Goal: Task Accomplishment & Management: Manage account settings

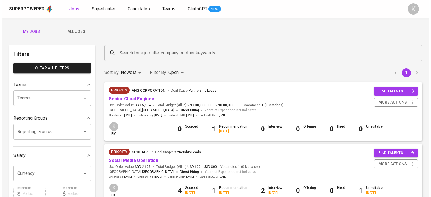
scroll to position [112, 0]
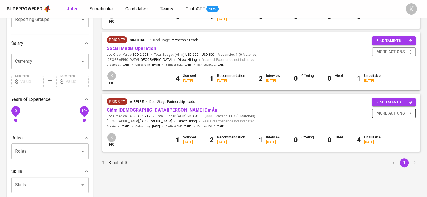
click at [407, 114] on icon "button" at bounding box center [410, 114] width 6 height 6
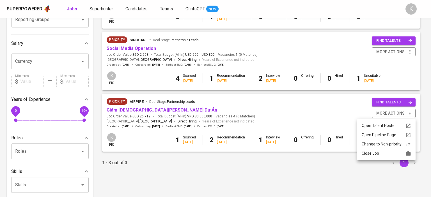
click at [385, 153] on div "Close Job" at bounding box center [386, 154] width 49 height 6
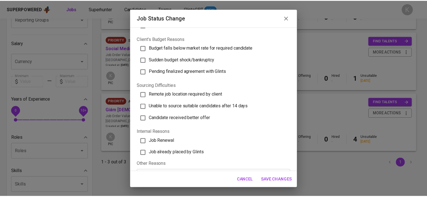
scroll to position [56, 0]
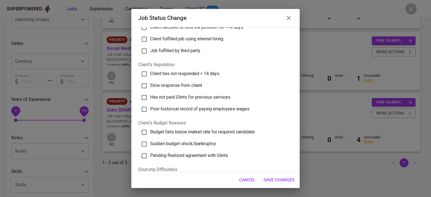
click at [196, 71] on span "Client has not responded > 14 days" at bounding box center [184, 73] width 69 height 5
click at [150, 71] on input "Client has not responded > 14 days" at bounding box center [144, 74] width 12 height 12
checkbox input "true"
click at [277, 183] on span "Save Changes" at bounding box center [279, 180] width 31 height 7
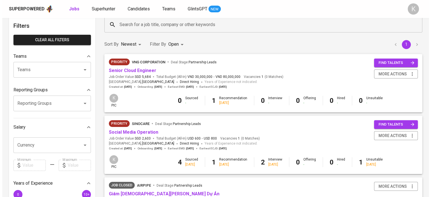
scroll to position [28, 0]
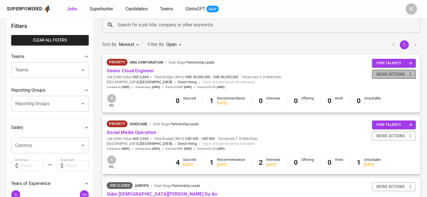
click at [410, 73] on icon "button" at bounding box center [410, 75] width 6 height 6
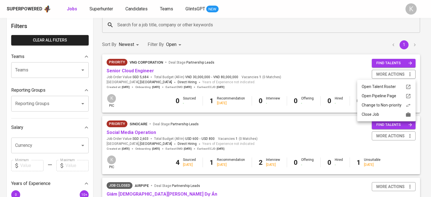
click at [391, 109] on li "Change to Non-priority" at bounding box center [386, 105] width 58 height 9
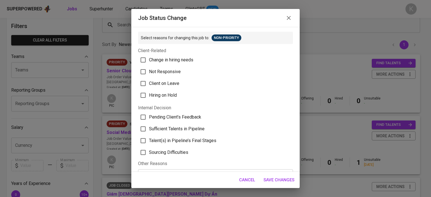
drag, startPoint x: 288, startPoint y: 18, endPoint x: 336, endPoint y: 46, distance: 55.1
click at [288, 18] on icon "button" at bounding box center [289, 18] width 4 height 4
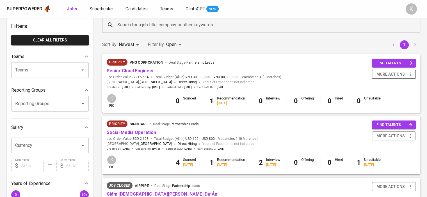
click at [411, 75] on icon "button" at bounding box center [410, 75] width 6 height 6
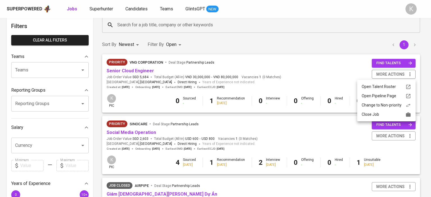
click at [374, 115] on div "Close Job" at bounding box center [386, 115] width 49 height 6
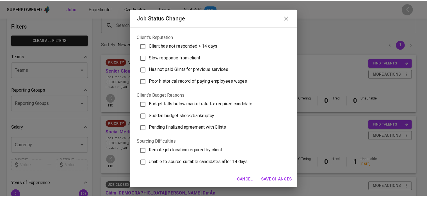
scroll to position [112, 0]
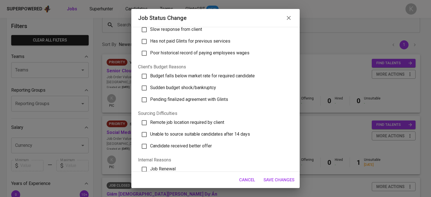
click at [199, 76] on span "Budget falls below market rate for required candidate" at bounding box center [202, 75] width 105 height 5
click at [150, 76] on input "Budget falls below market rate for required candidate" at bounding box center [144, 76] width 12 height 12
checkbox input "true"
click at [274, 179] on span "Save Changes" at bounding box center [279, 180] width 31 height 7
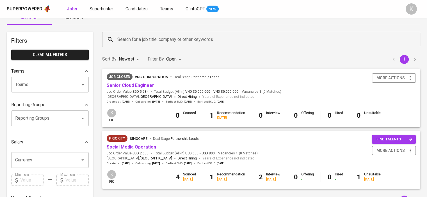
scroll to position [0, 0]
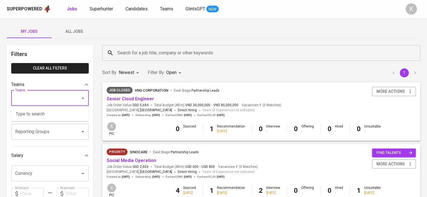
click at [56, 102] on input "Teams" at bounding box center [42, 98] width 57 height 11
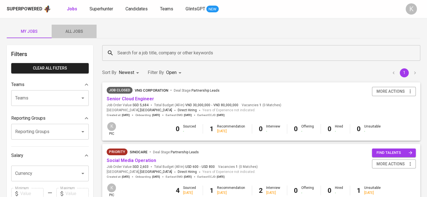
click at [72, 31] on span "All Jobs" at bounding box center [74, 31] width 38 height 7
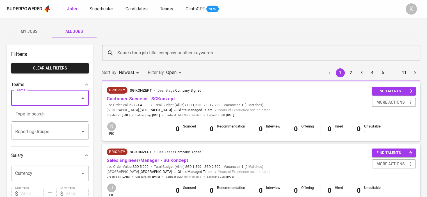
click at [53, 99] on input "Teams" at bounding box center [42, 98] width 57 height 11
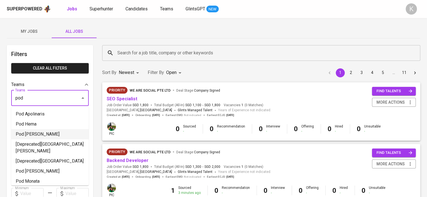
click at [36, 136] on li "Pod [PERSON_NAME]" at bounding box center [49, 134] width 77 height 10
type input "pod"
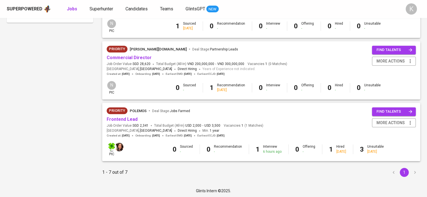
scroll to position [351, 0]
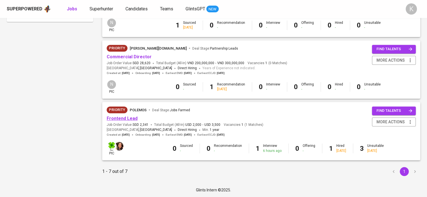
click at [132, 119] on link "Frontend Lead" at bounding box center [122, 118] width 31 height 5
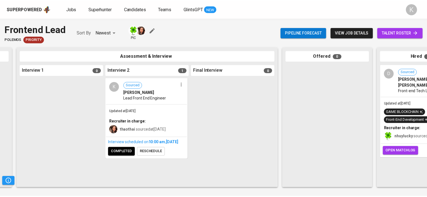
scroll to position [0, 207]
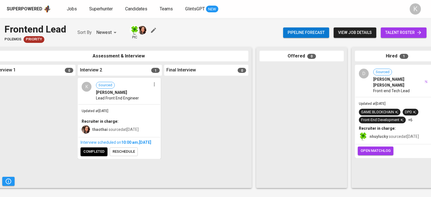
click at [19, 8] on div "Superpowered" at bounding box center [25, 9] width 36 height 6
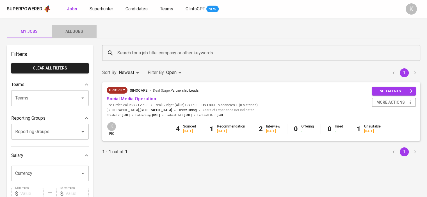
click at [73, 30] on span "All Jobs" at bounding box center [74, 31] width 38 height 7
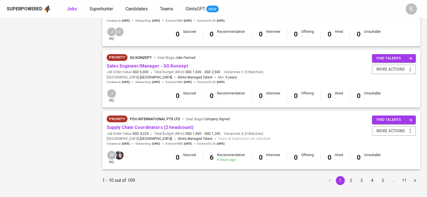
scroll to position [535, 0]
